Goal: Information Seeking & Learning: Learn about a topic

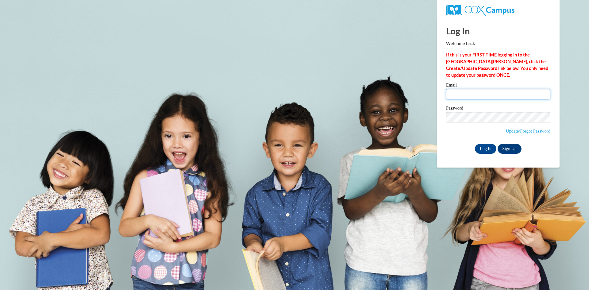
click at [485, 92] on input "Email" at bounding box center [498, 94] width 104 height 10
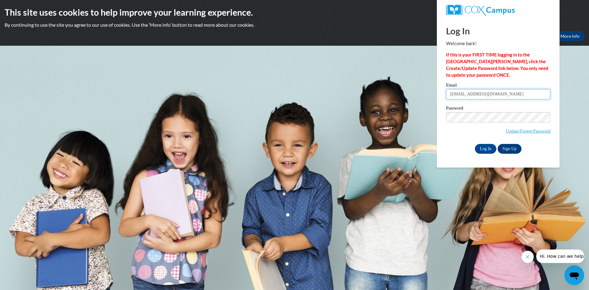
type input "scepukenas@prescott.k12.wi.us"
click at [476, 148] on input "Log In" at bounding box center [485, 149] width 21 height 10
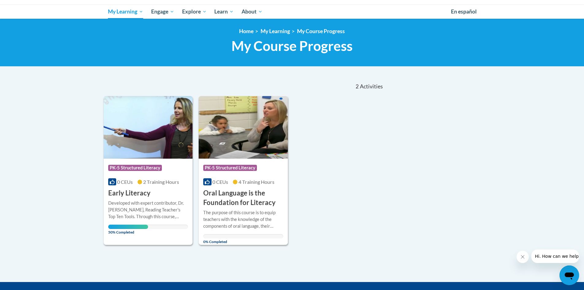
scroll to position [92, 0]
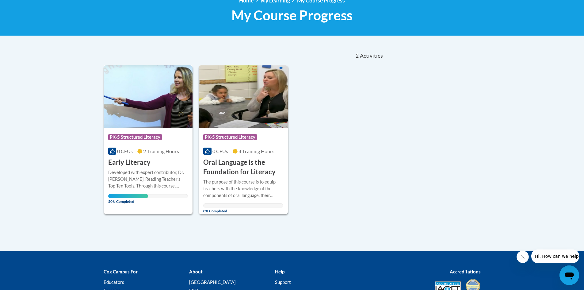
click at [174, 163] on div "Course Category: PK-5 Structured Literacy 0 CEUs 2 Training Hours COURSE Early …" at bounding box center [148, 147] width 89 height 39
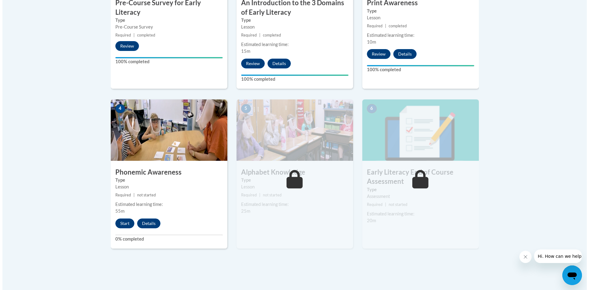
scroll to position [307, 0]
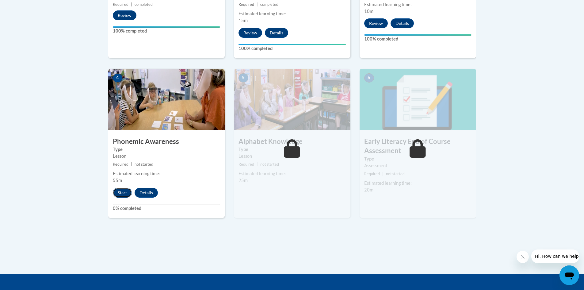
click at [118, 194] on button "Start" at bounding box center [122, 193] width 19 height 10
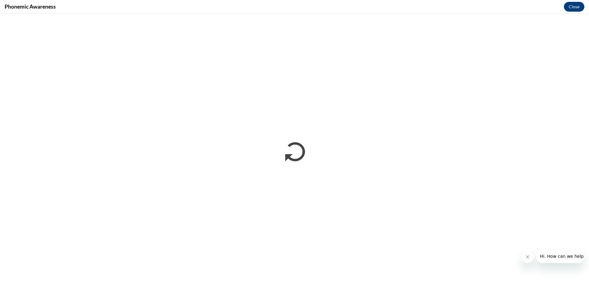
scroll to position [0, 0]
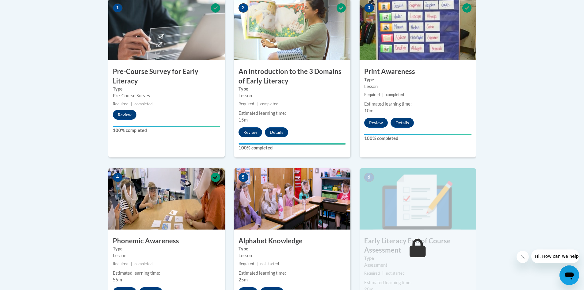
scroll to position [85, 0]
